Goal: Task Accomplishment & Management: Manage account settings

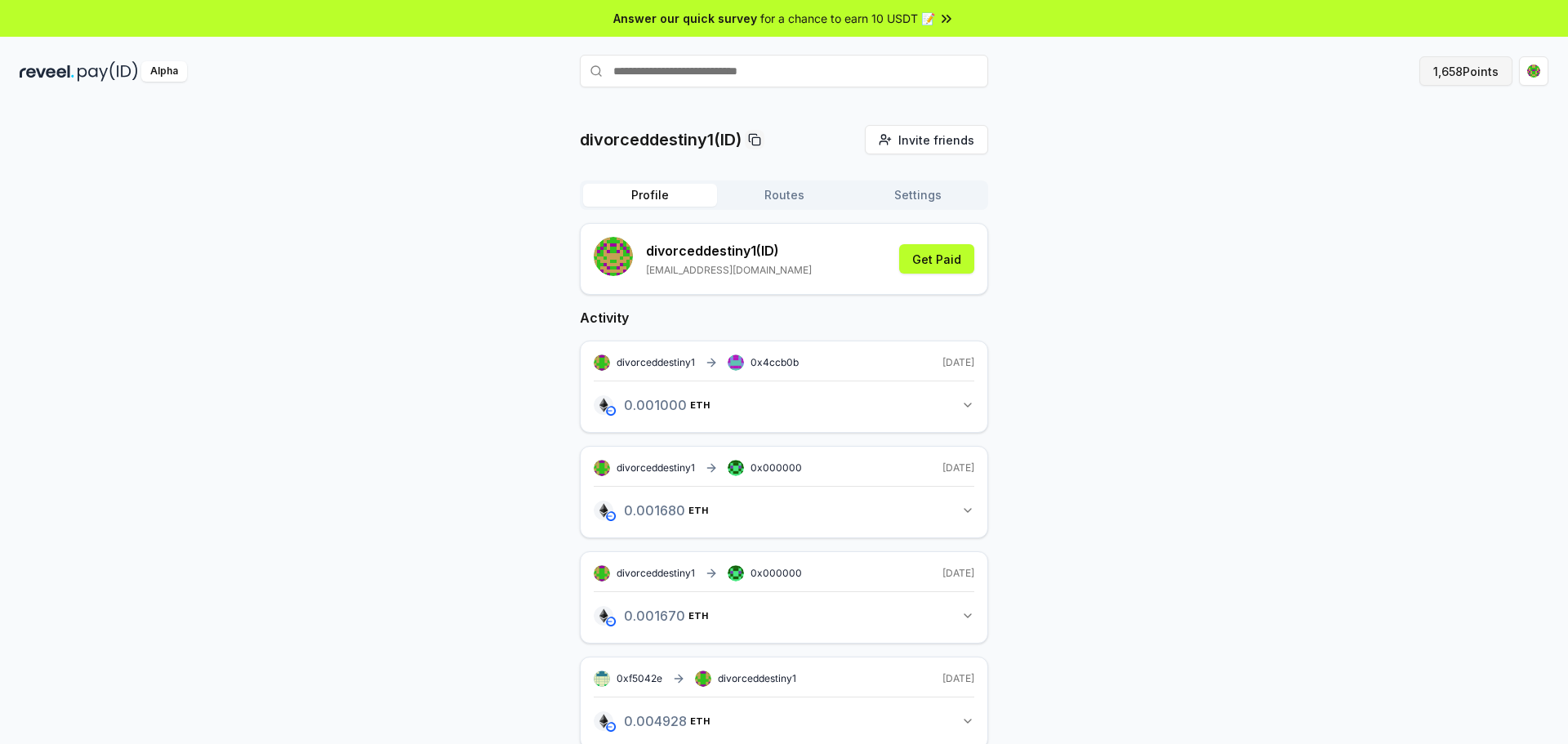
click at [1491, 72] on button "1,658 Points" at bounding box center [1466, 71] width 93 height 30
